Goal: Task Accomplishment & Management: Use online tool/utility

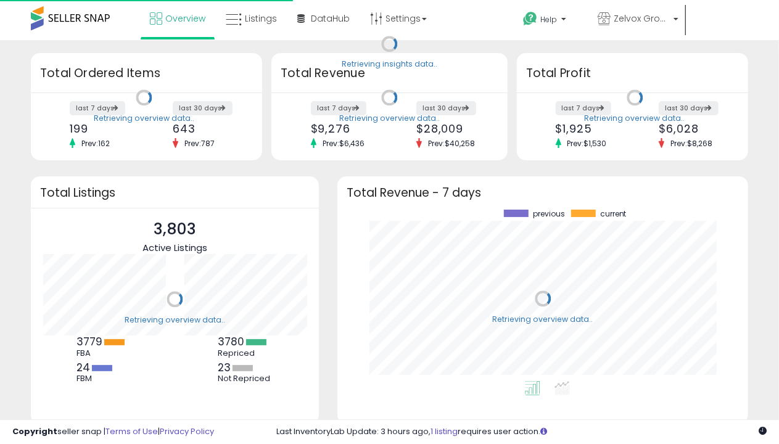
scroll to position [171, 386]
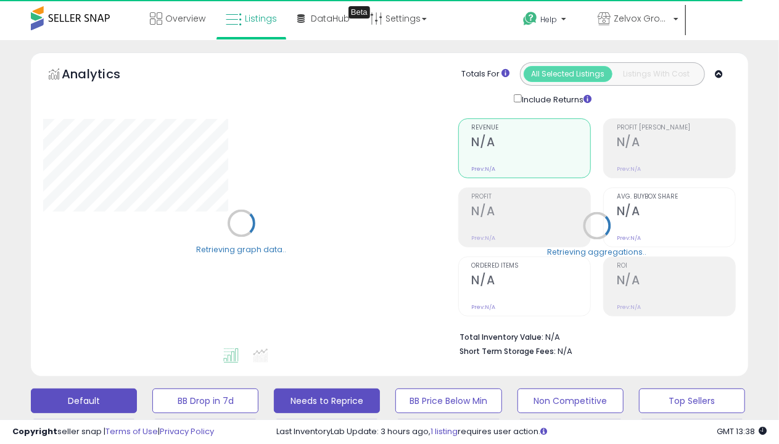
click at [327, 388] on button "Needs to Reprice" at bounding box center [327, 400] width 106 height 25
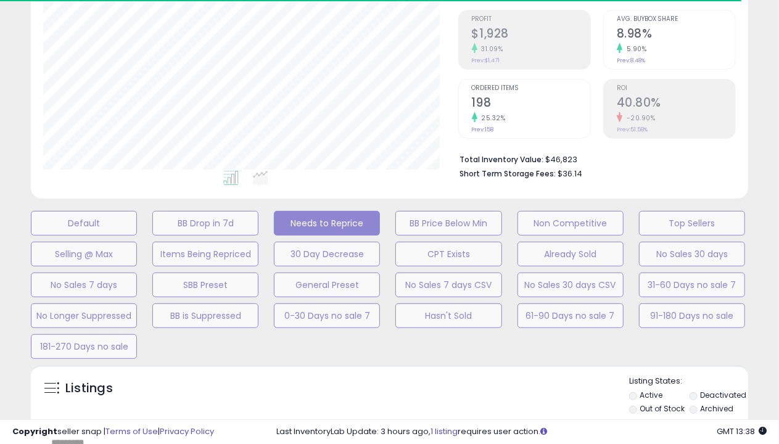
scroll to position [253, 414]
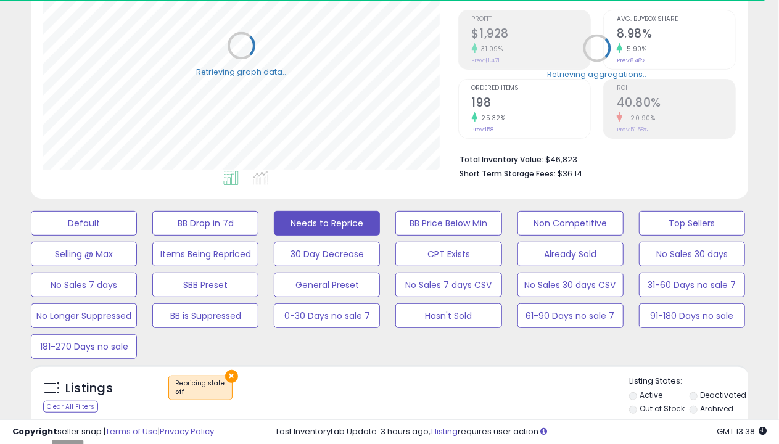
select select "**"
